Goal: Information Seeking & Learning: Learn about a topic

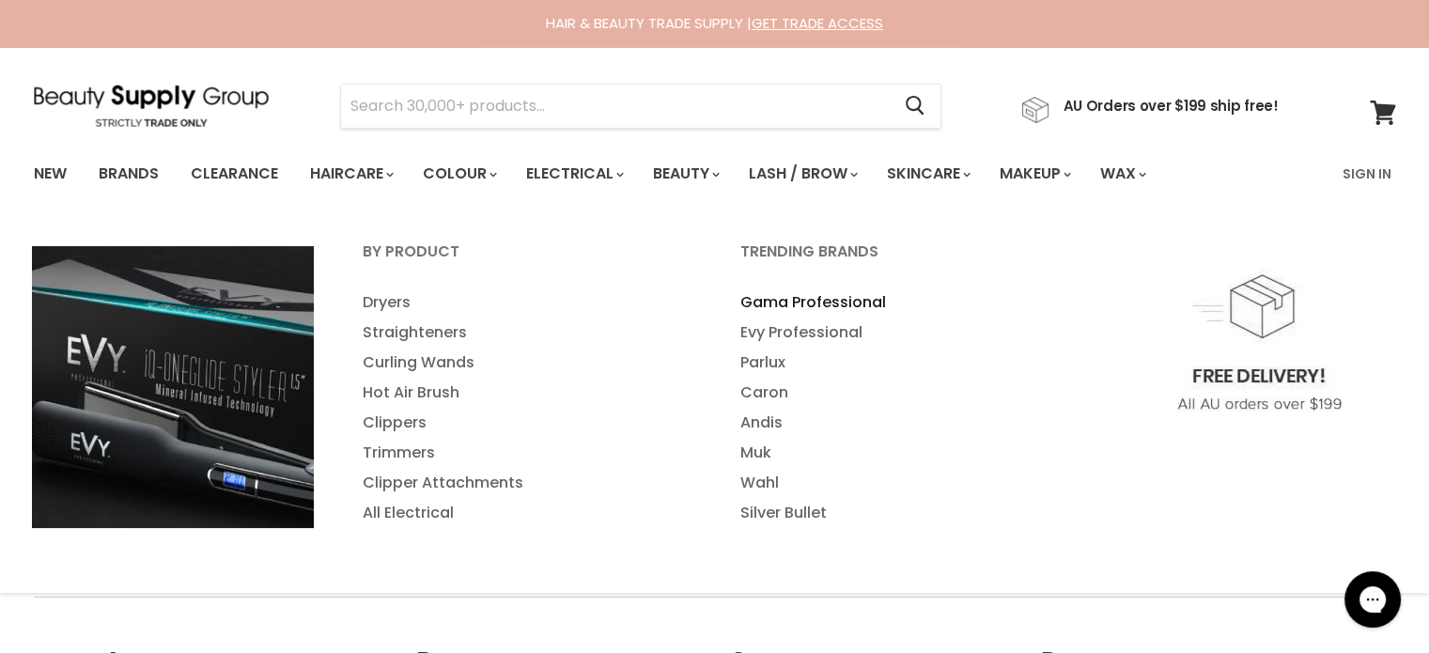
click at [778, 304] on link "Gama Professional" at bounding box center [904, 303] width 374 height 30
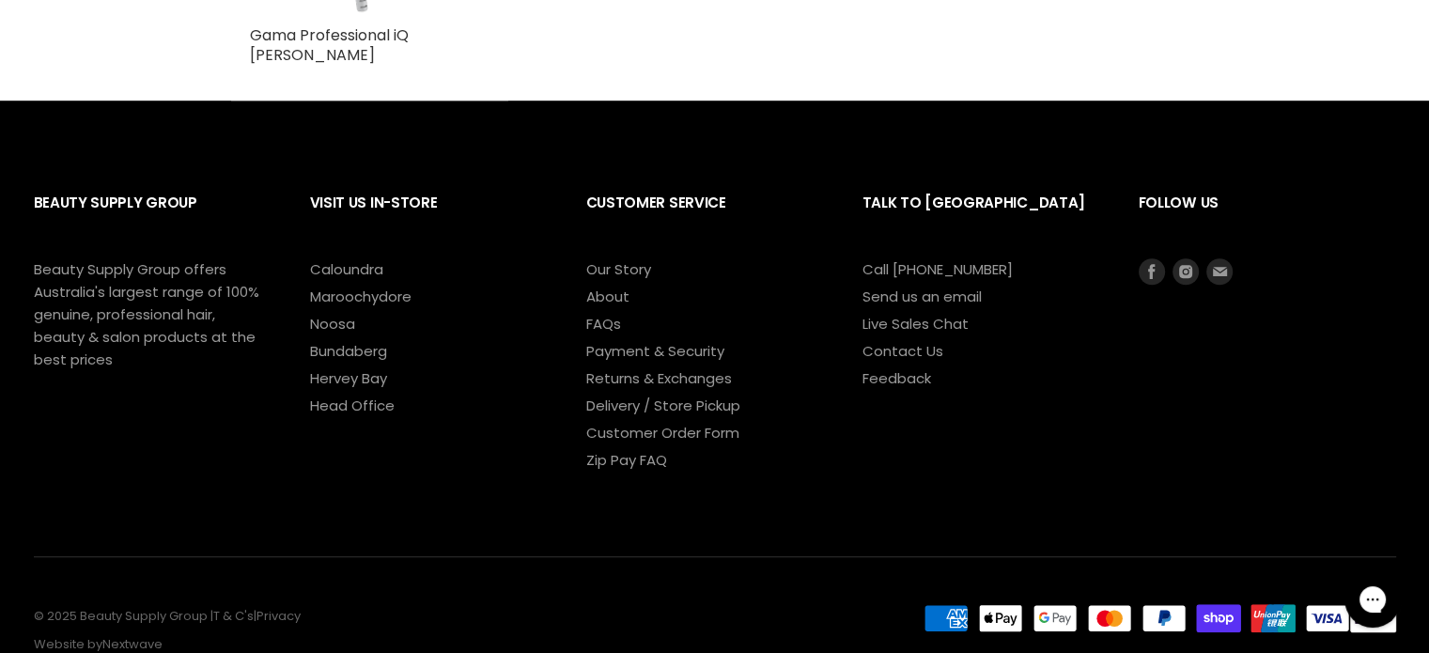
scroll to position [1340, 0]
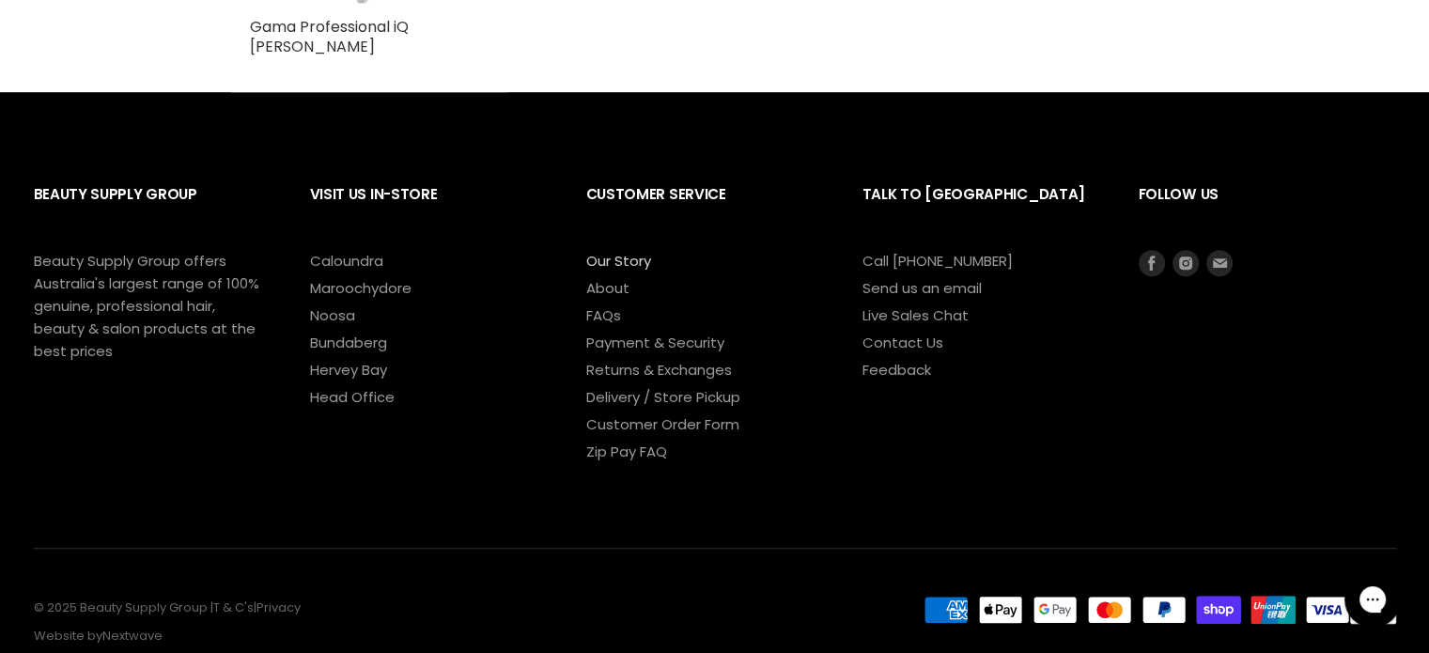
click at [611, 251] on link "Our Story" at bounding box center [618, 261] width 65 height 20
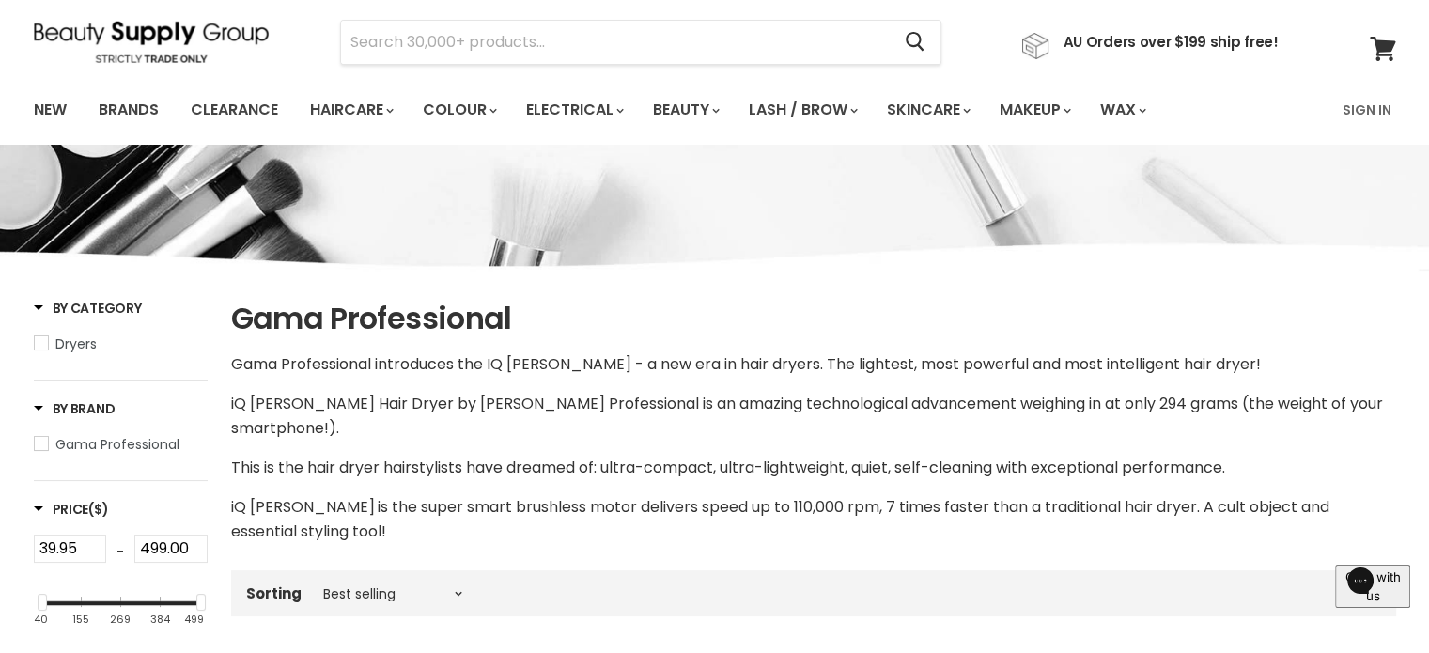
scroll to position [24, 0]
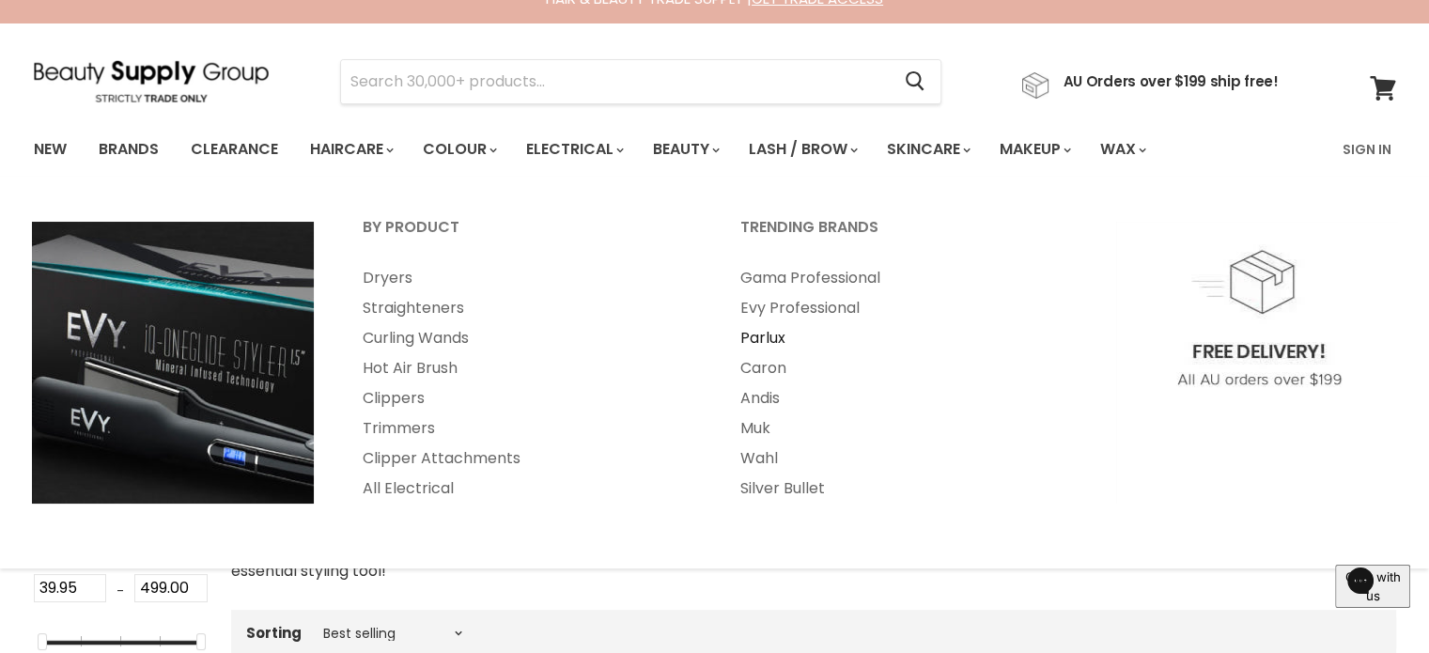
click at [771, 339] on link "Parlux" at bounding box center [904, 338] width 374 height 30
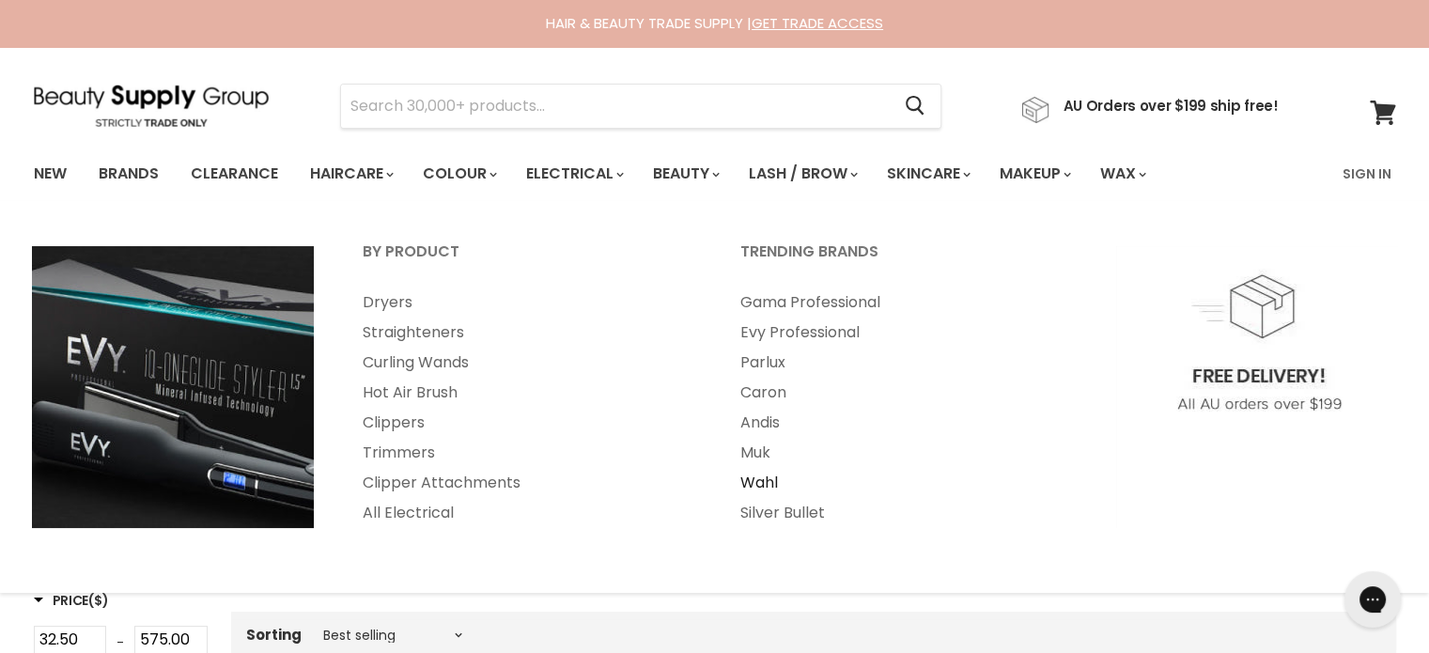
click at [771, 480] on link "Wahl" at bounding box center [904, 483] width 374 height 30
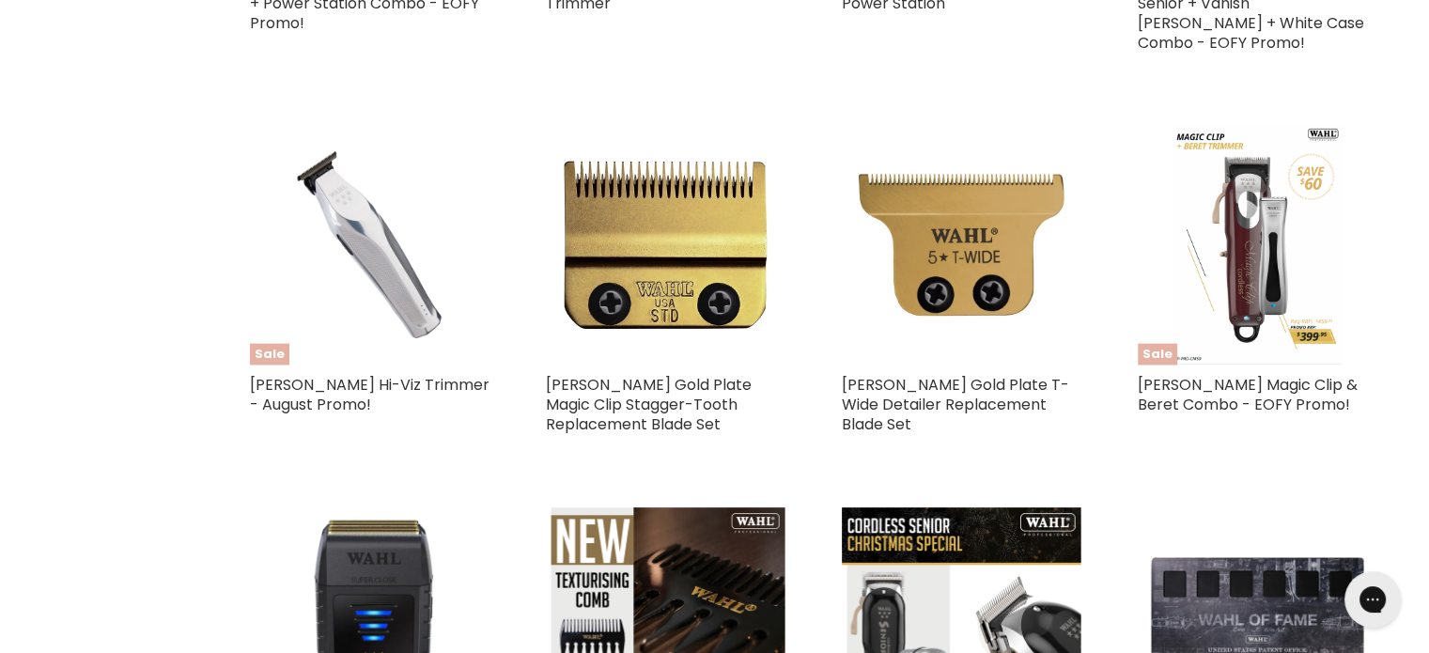
scroll to position [4040, 0]
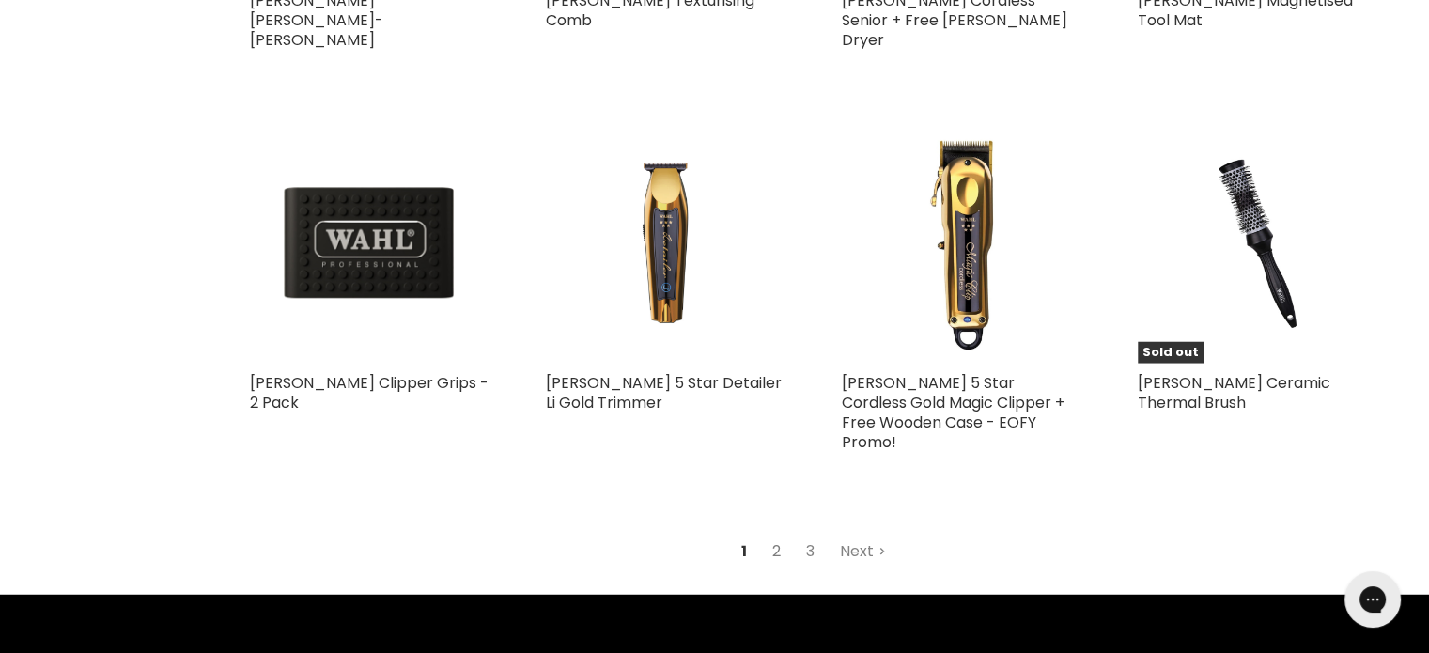
click at [764, 535] on link "2" at bounding box center [776, 552] width 29 height 34
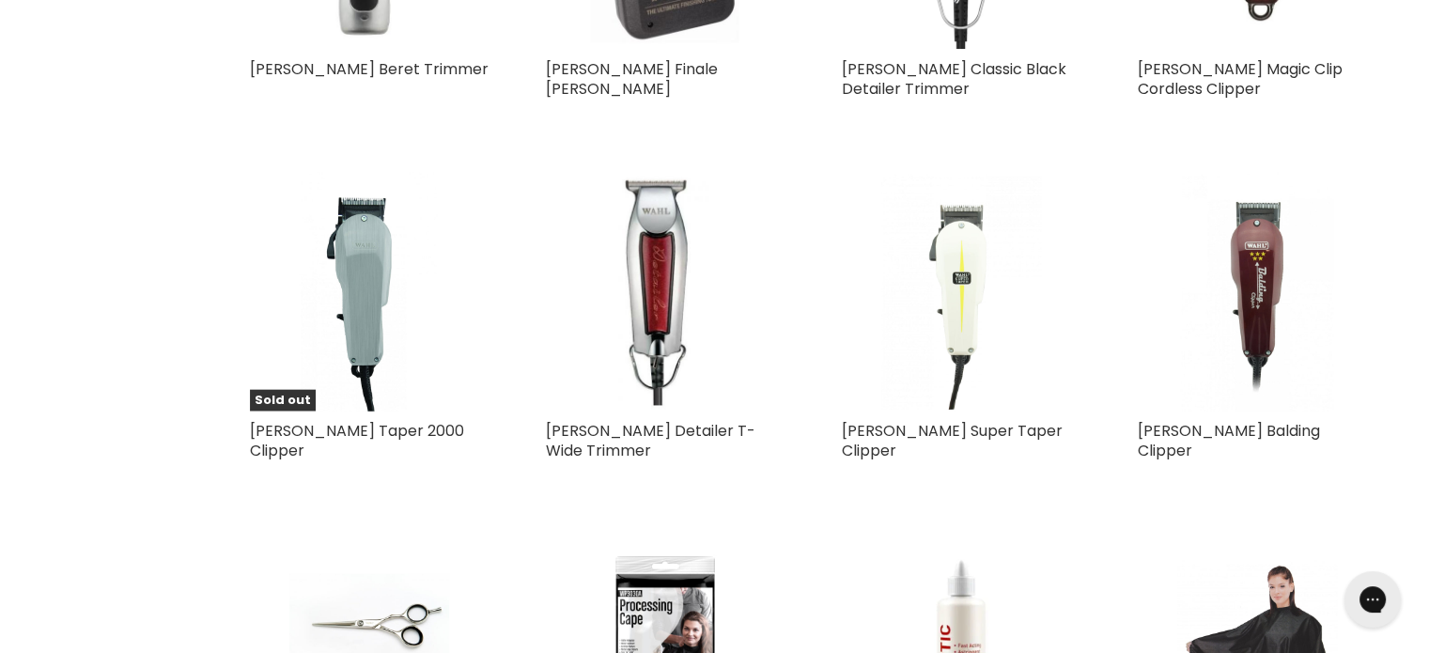
scroll to position [4606, 0]
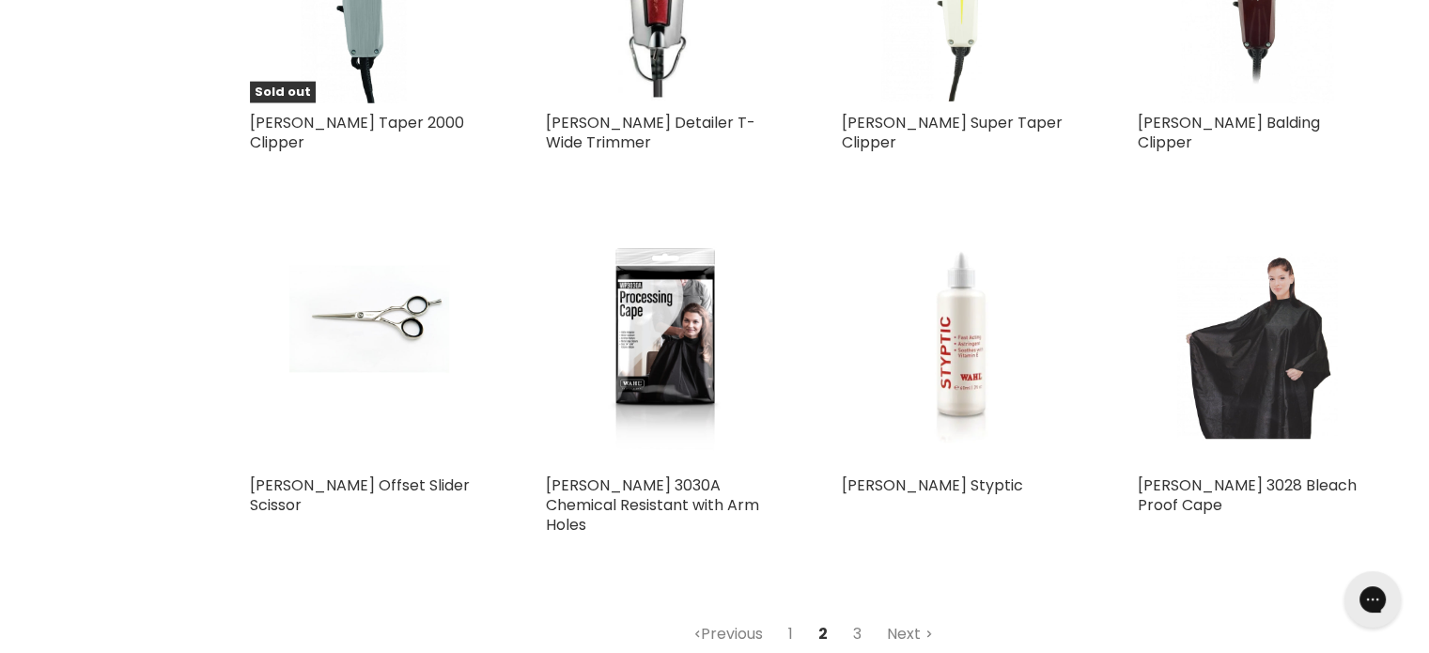
click at [856, 617] on link "3" at bounding box center [857, 634] width 29 height 34
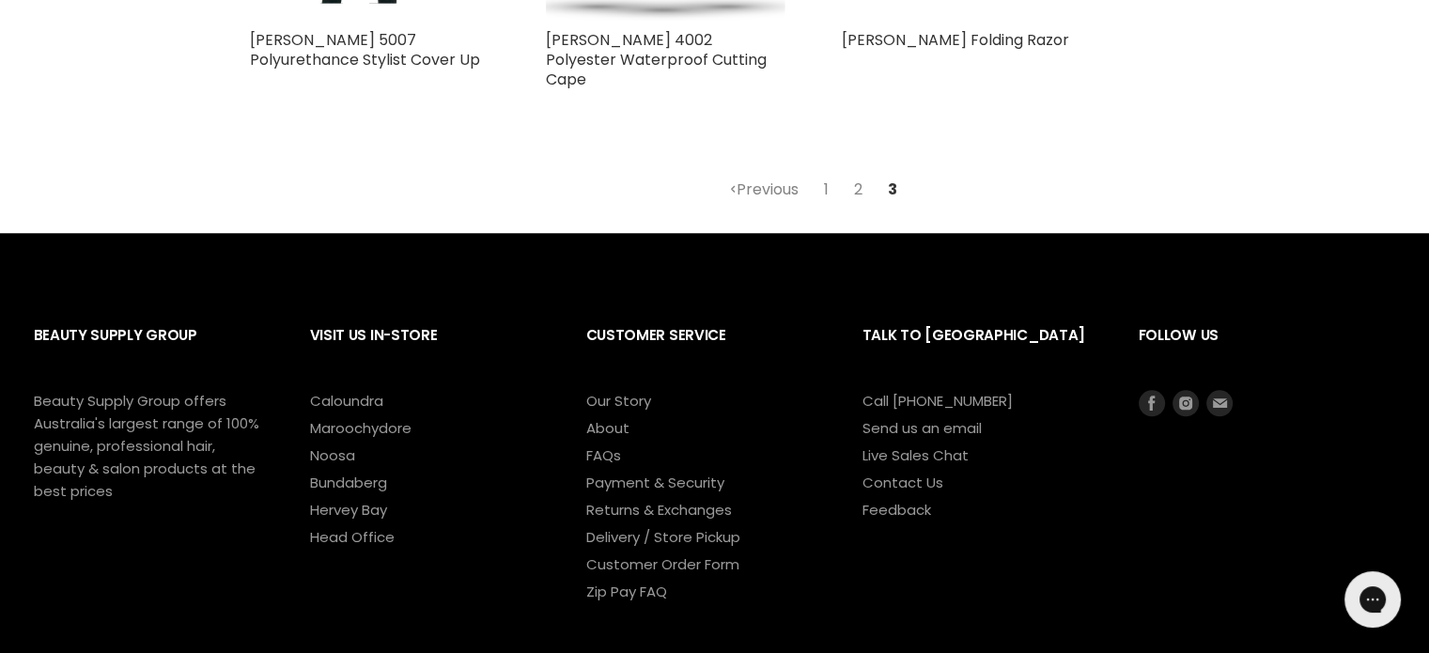
scroll to position [1317, 0]
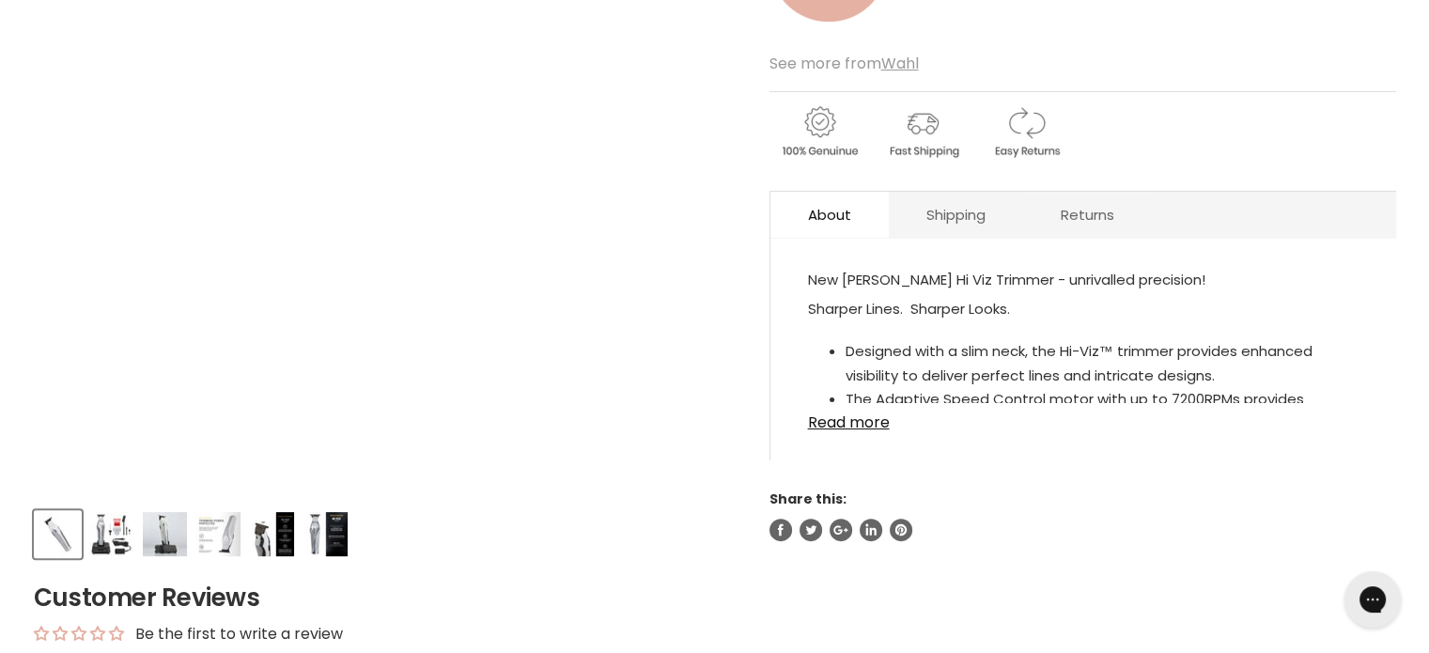
scroll to position [470, 0]
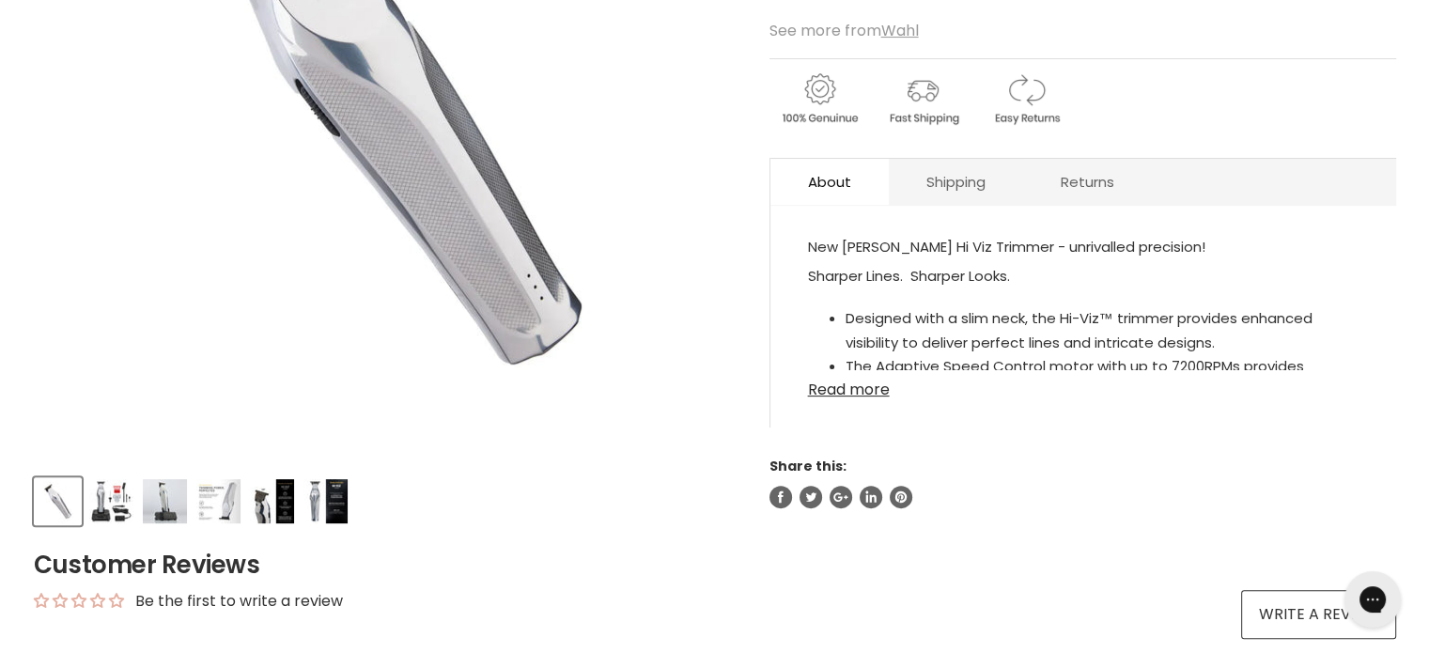
click at [851, 388] on link "Read more" at bounding box center [1083, 384] width 551 height 28
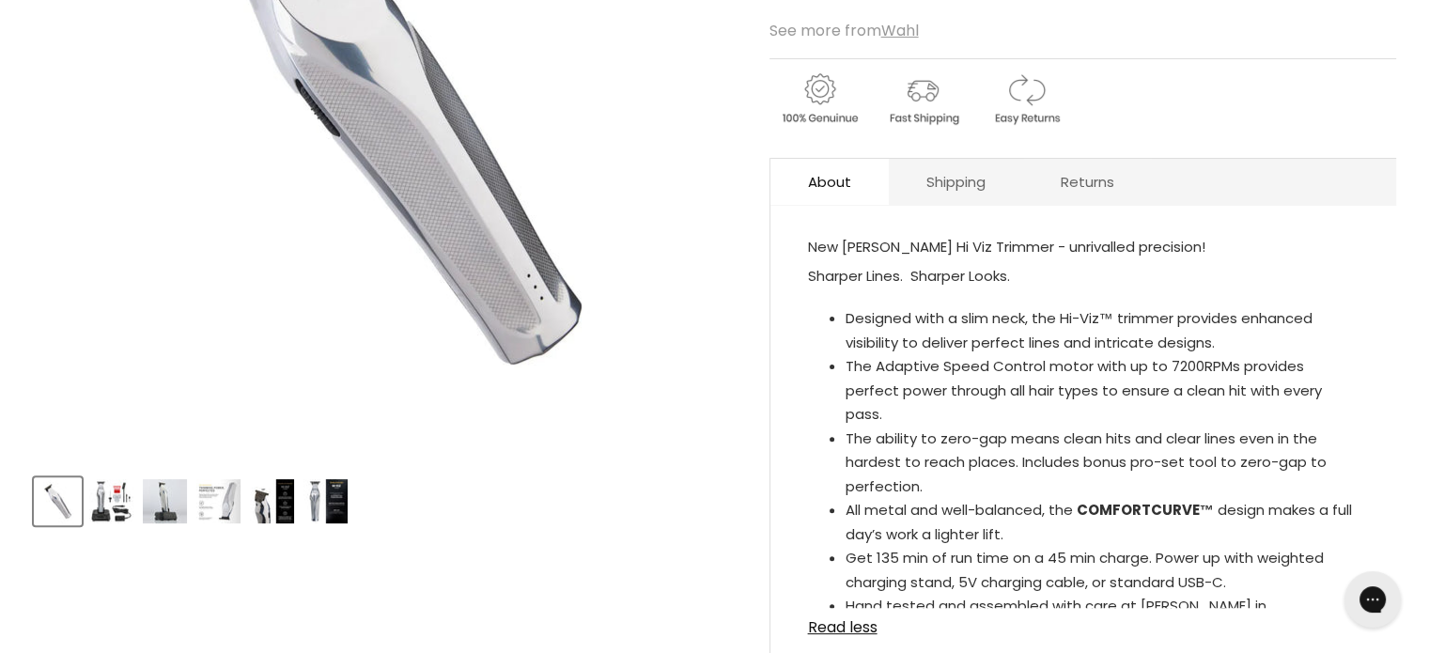
click at [97, 489] on img "Product thumbnails" at bounding box center [111, 501] width 44 height 44
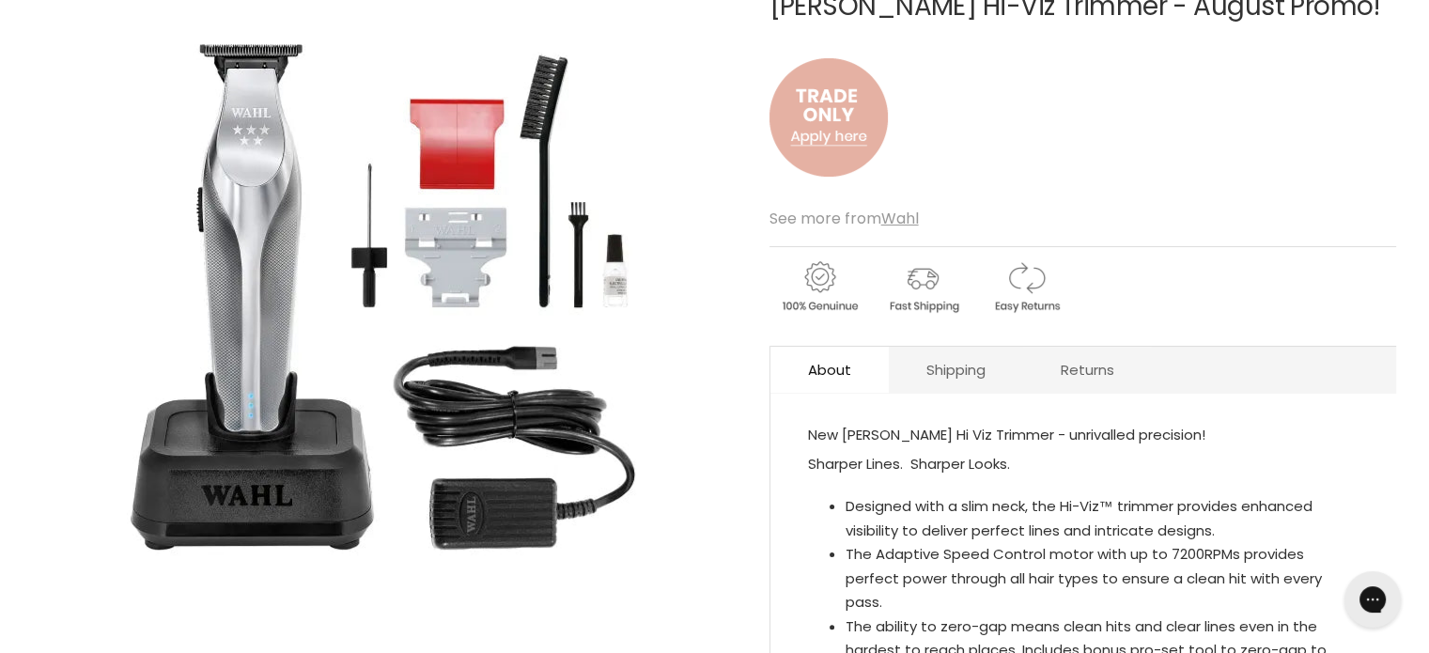
scroll to position [376, 0]
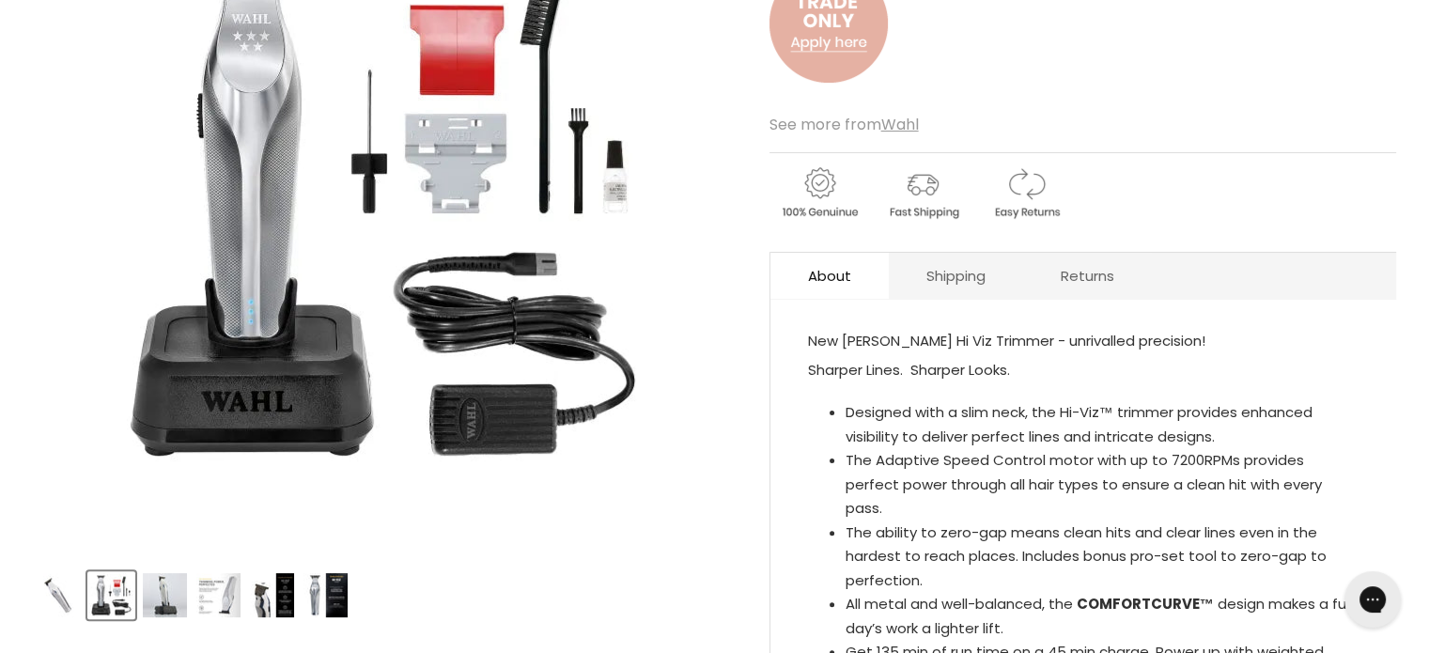
click at [165, 586] on img "Product thumbnails" at bounding box center [165, 595] width 44 height 44
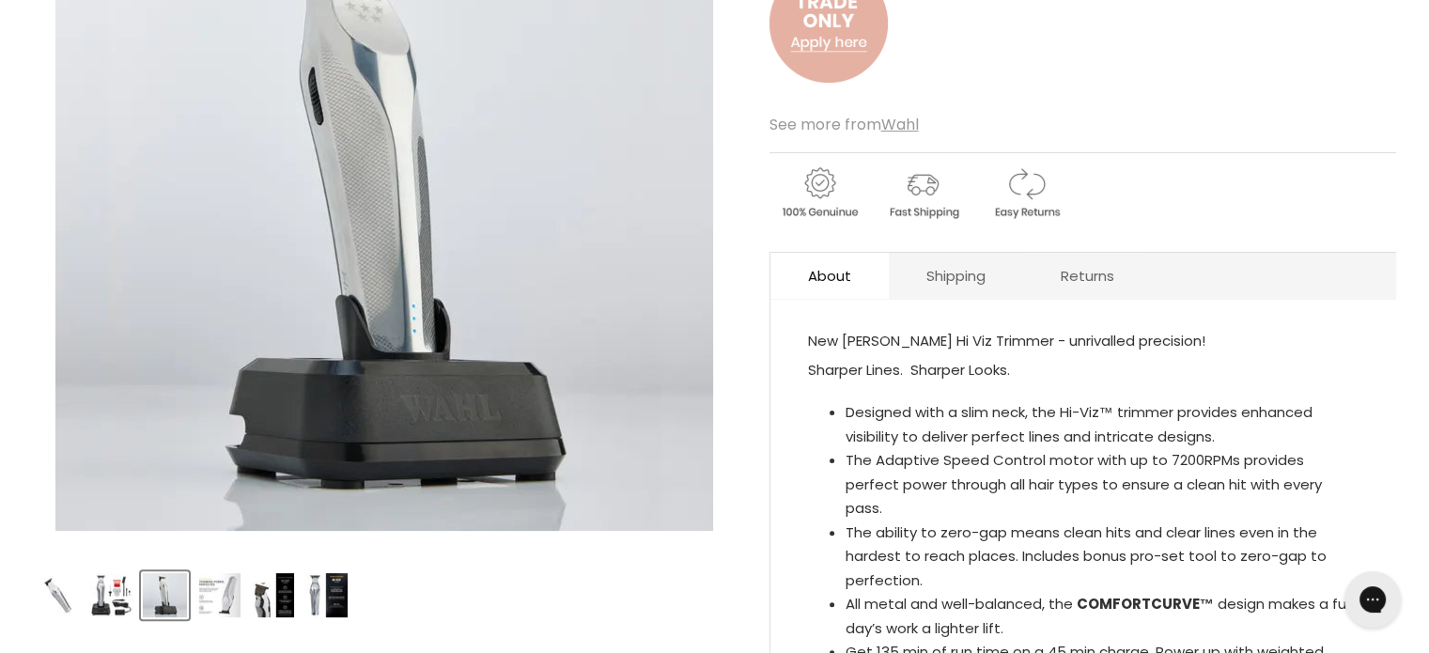
click at [192, 591] on div "Product thumbnails" at bounding box center [385, 593] width 708 height 54
click at [212, 589] on img "Product thumbnails" at bounding box center [218, 595] width 44 height 44
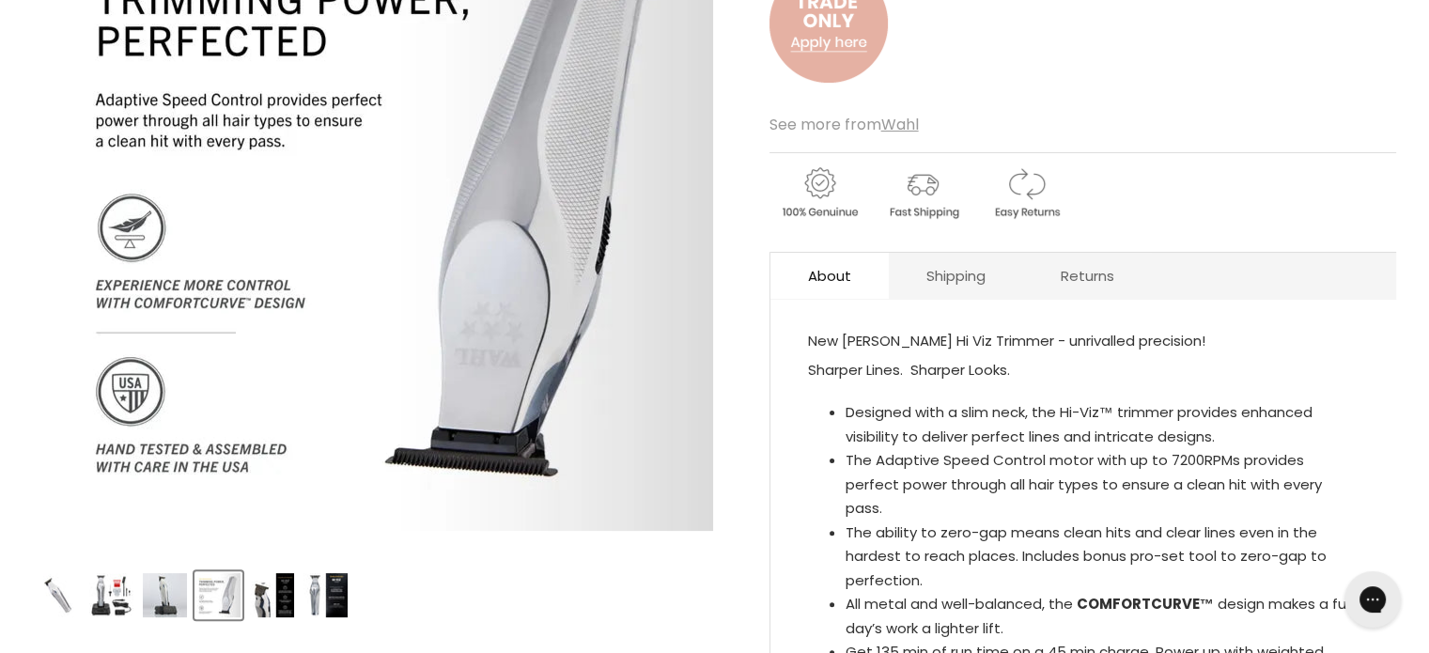
click at [258, 589] on img "Product thumbnails" at bounding box center [272, 595] width 44 height 44
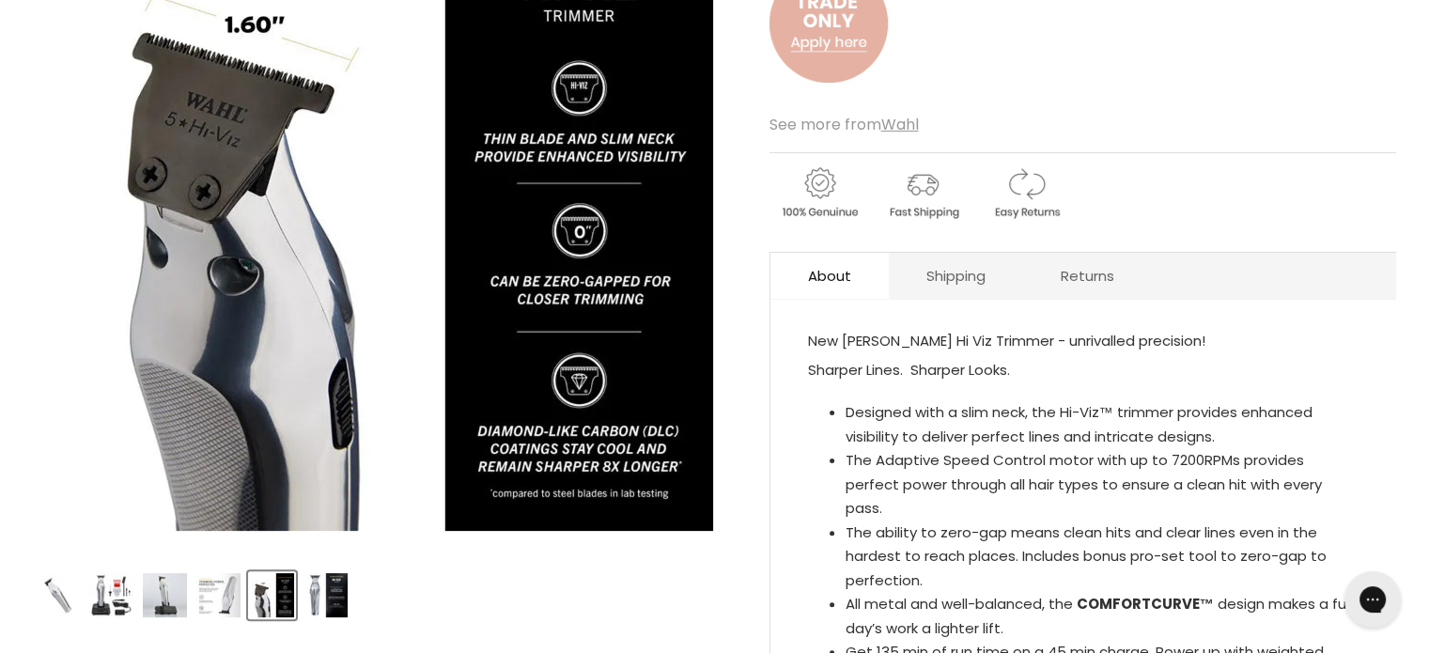
click at [335, 600] on img "Product thumbnails" at bounding box center [326, 595] width 44 height 44
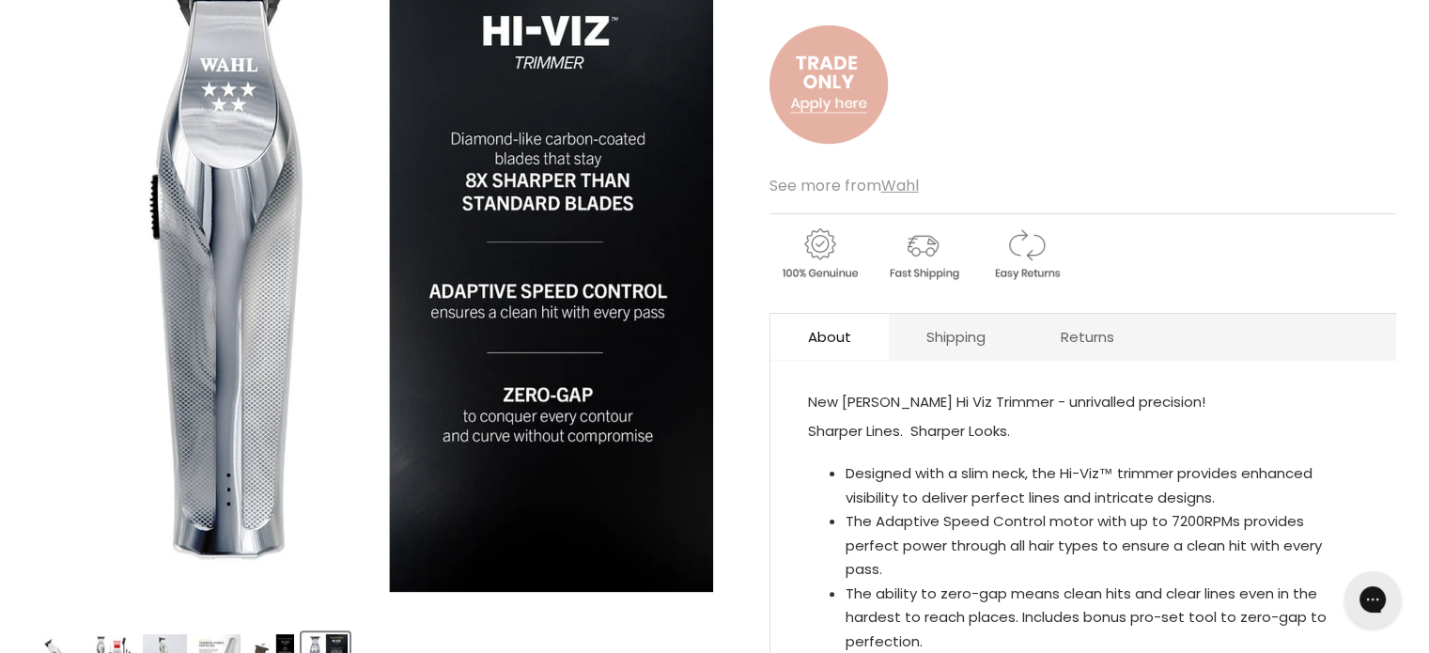
scroll to position [282, 0]
